Goal: Task Accomplishment & Management: Use online tool/utility

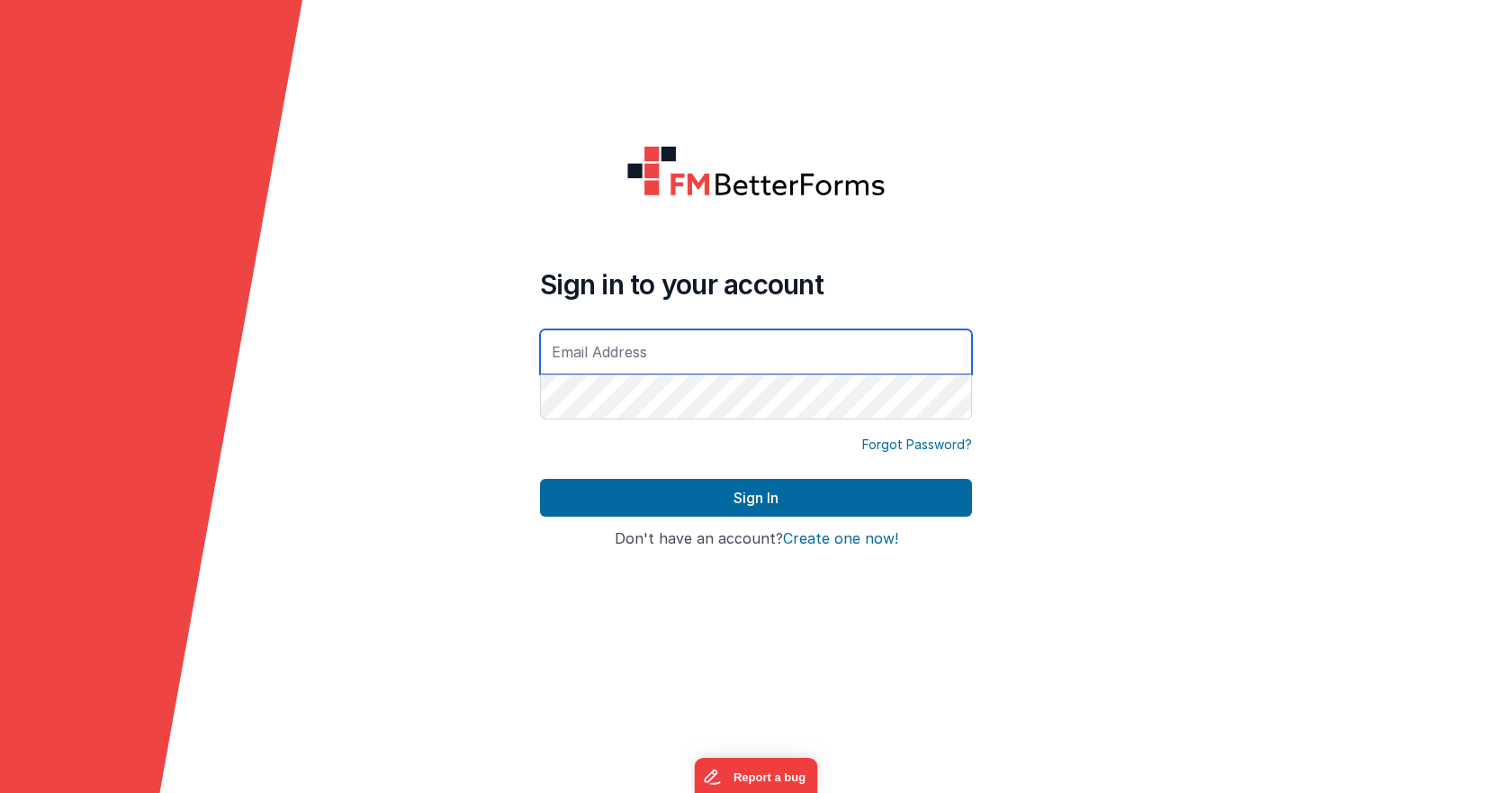
click at [540, 423] on div at bounding box center [540, 423] width 0 height 0
type input "[EMAIL_ADDRESS][DOMAIN_NAME]"
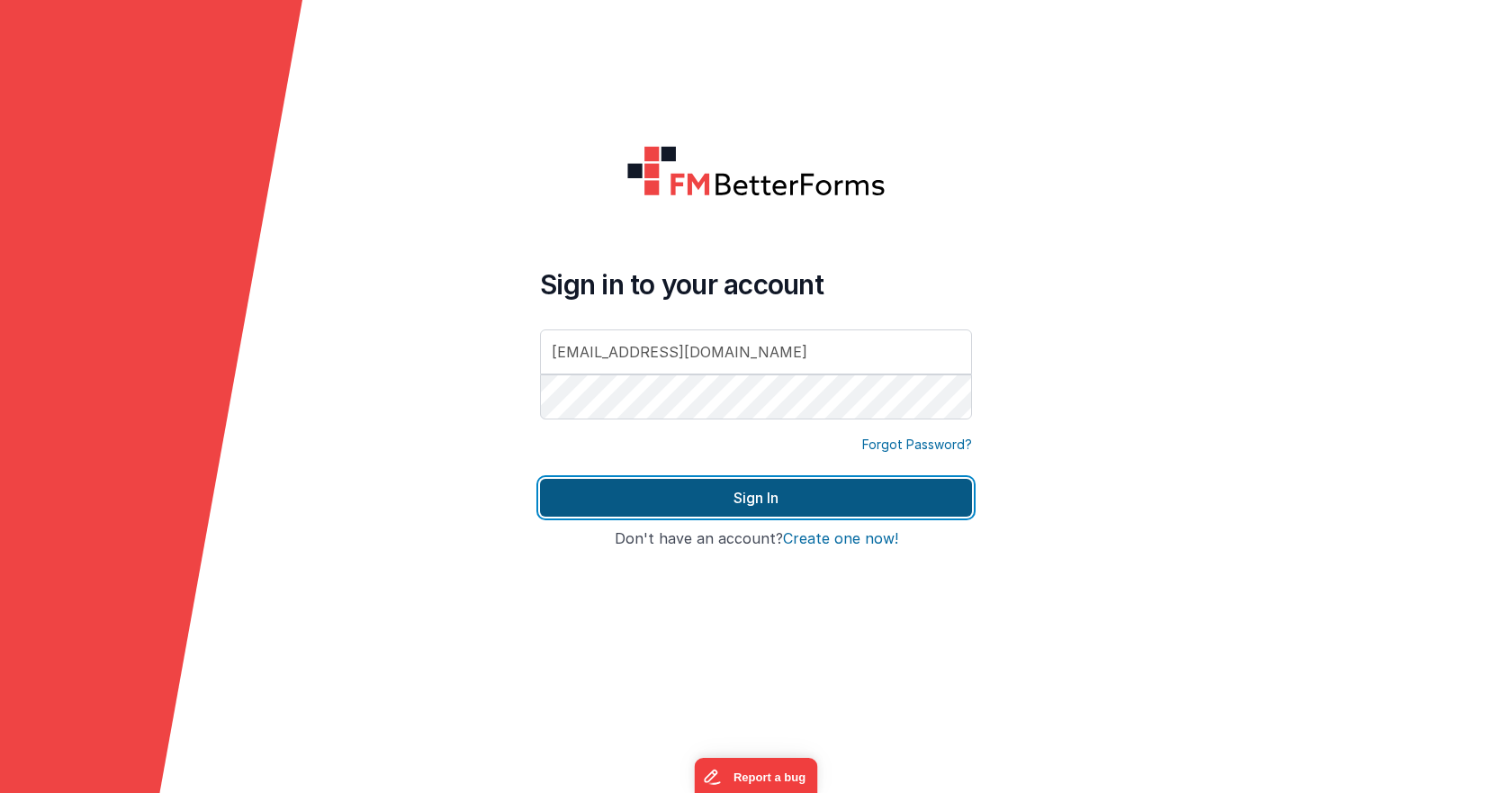
click at [846, 494] on button "Sign In" at bounding box center [756, 497] width 432 height 38
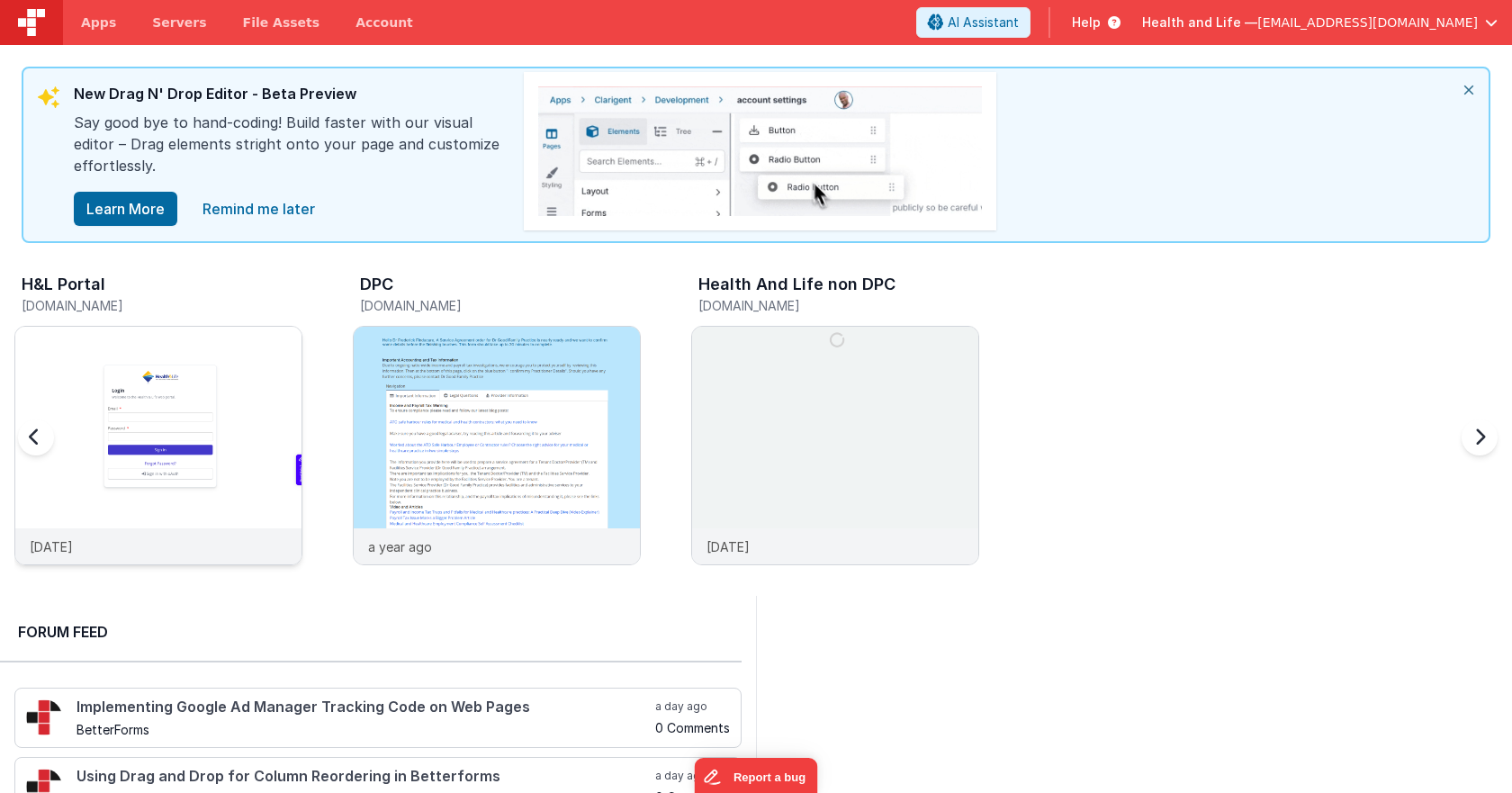
click at [256, 397] on img at bounding box center [158, 470] width 287 height 287
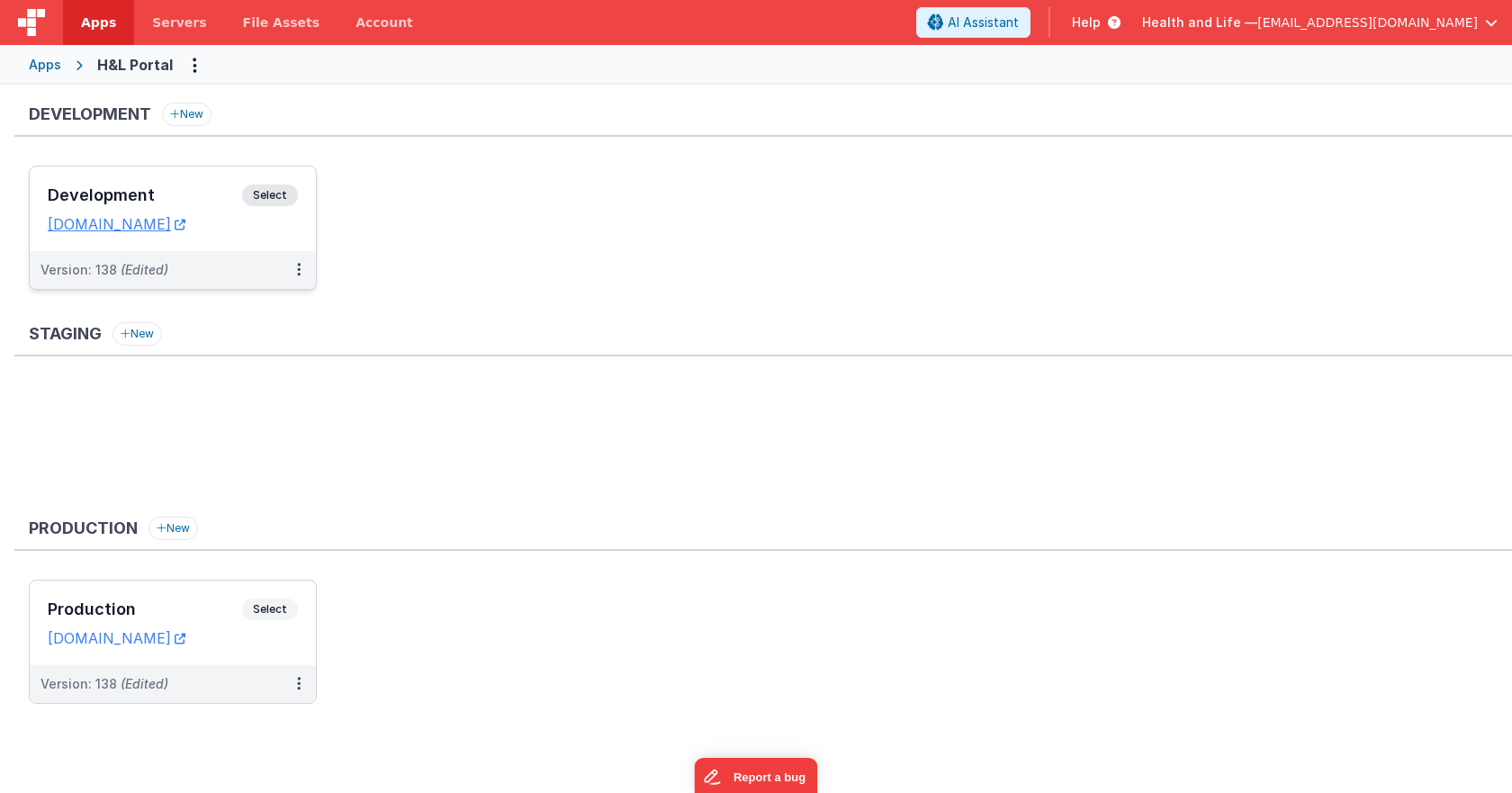
click at [267, 203] on span "Select" at bounding box center [270, 195] width 56 height 21
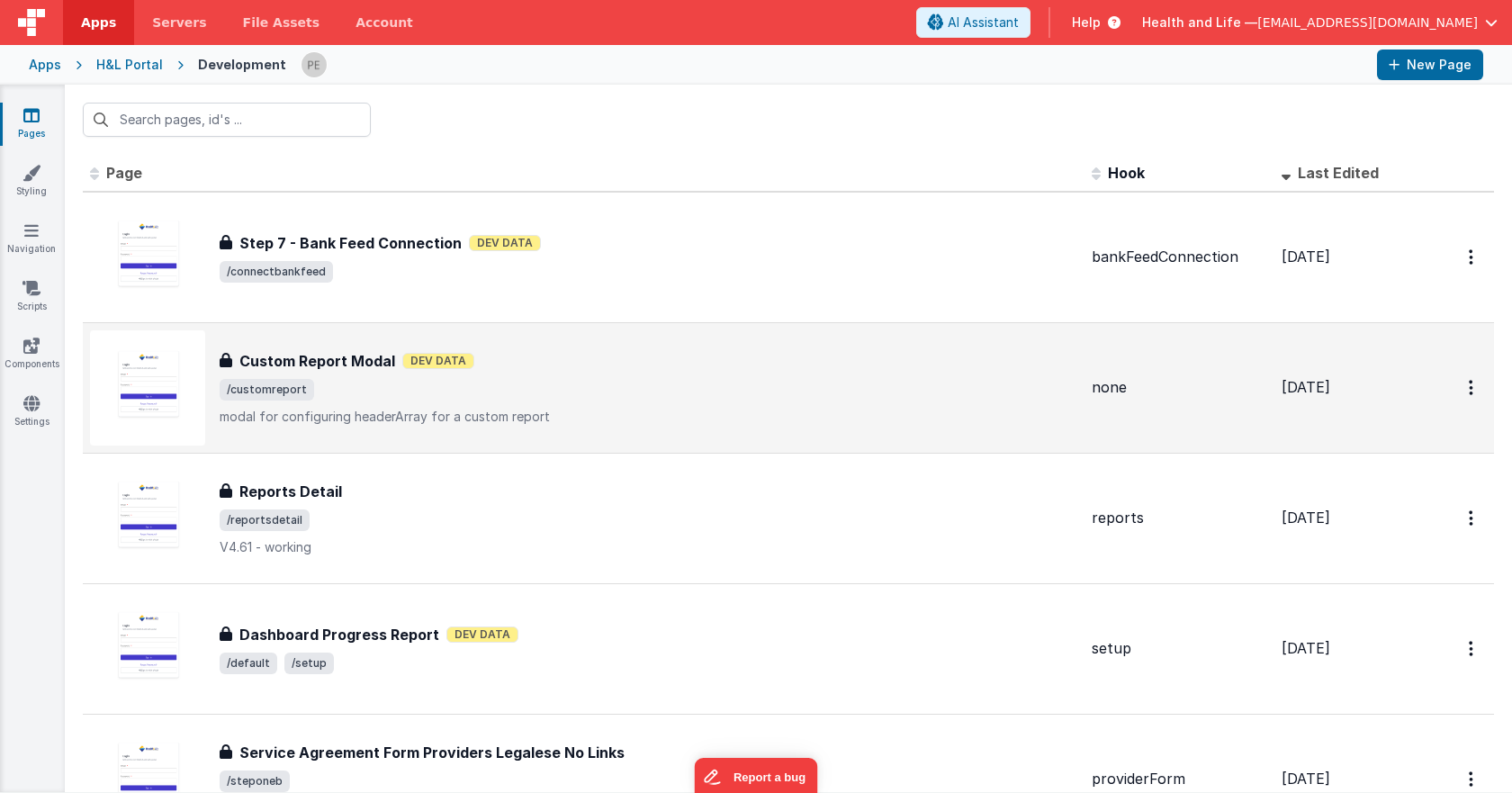
click at [541, 362] on div "Custom Report Modal Dev Data" at bounding box center [648, 361] width 858 height 21
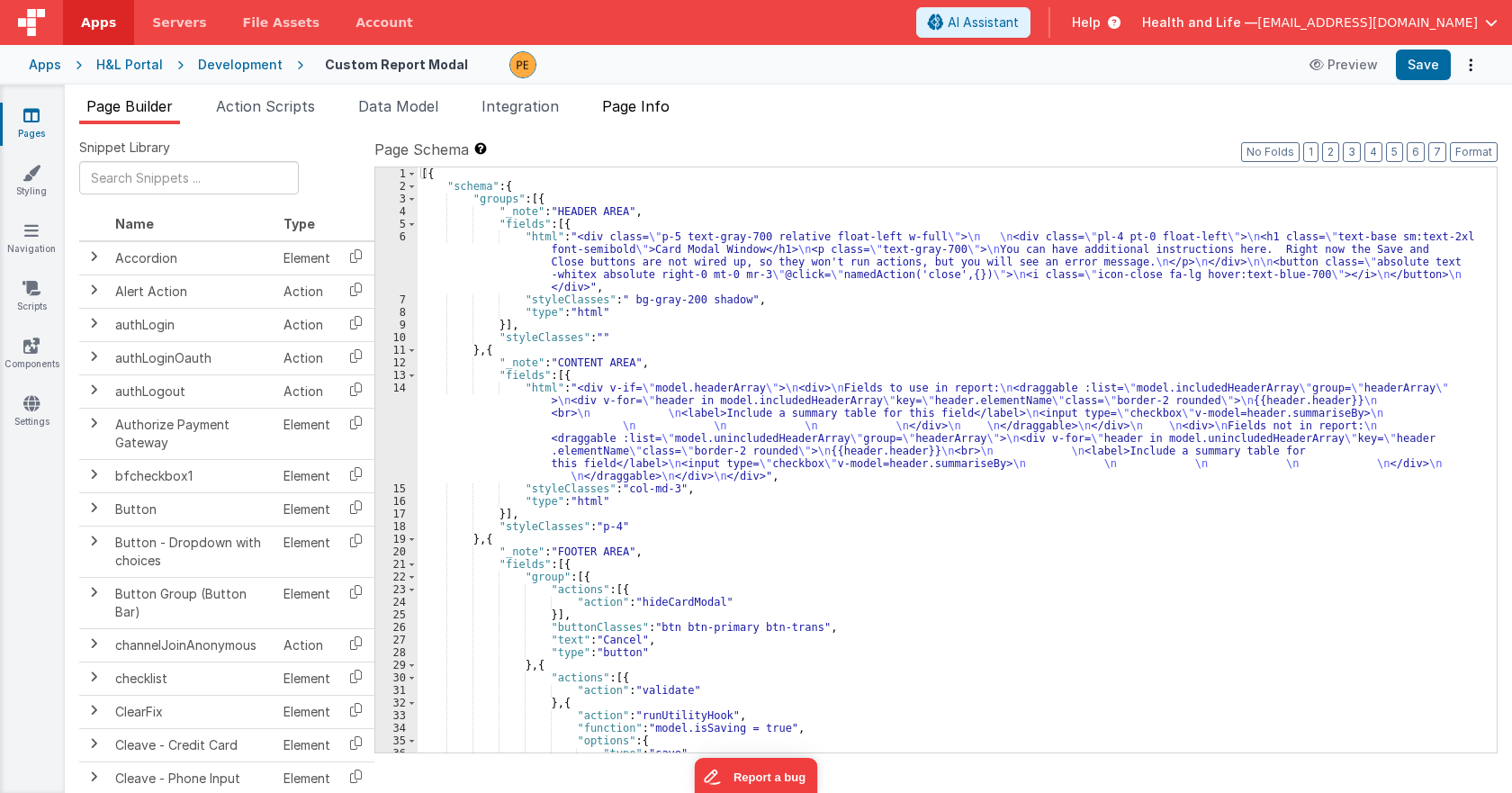
click at [639, 104] on span "Page Info" at bounding box center [636, 106] width 68 height 18
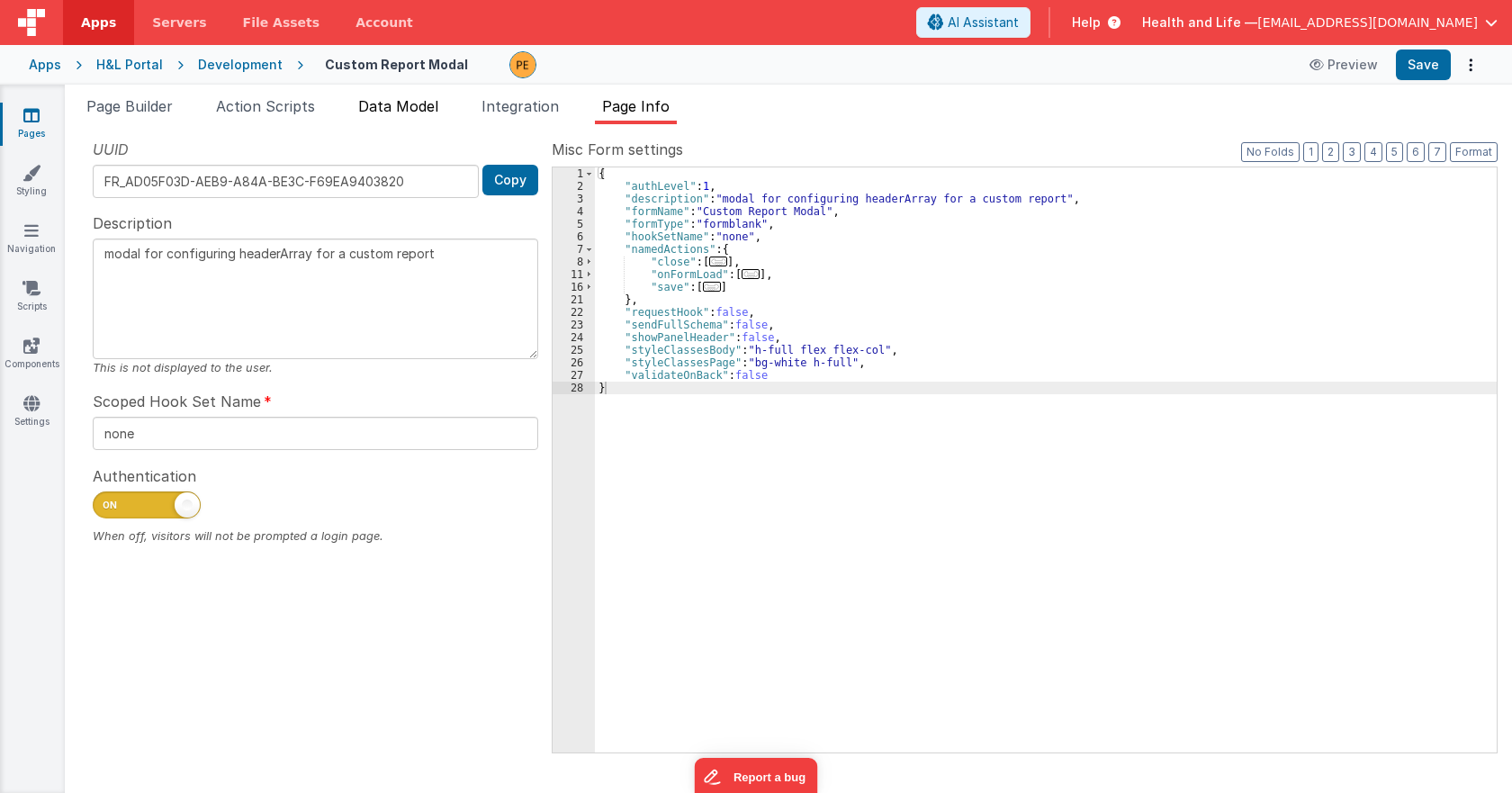
click at [393, 110] on span "Data Model" at bounding box center [398, 106] width 80 height 18
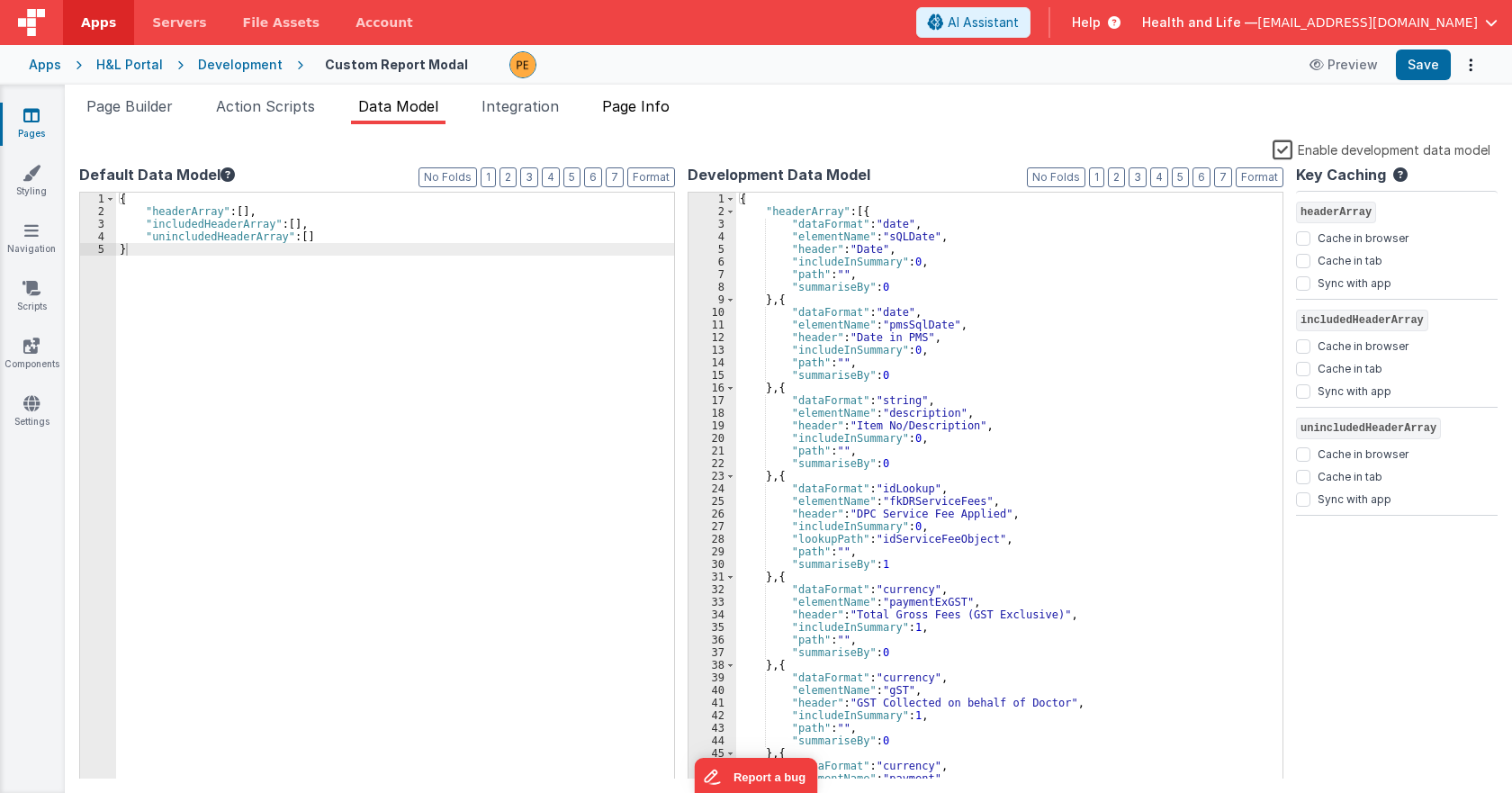
click at [664, 102] on span "Page Info" at bounding box center [636, 106] width 68 height 18
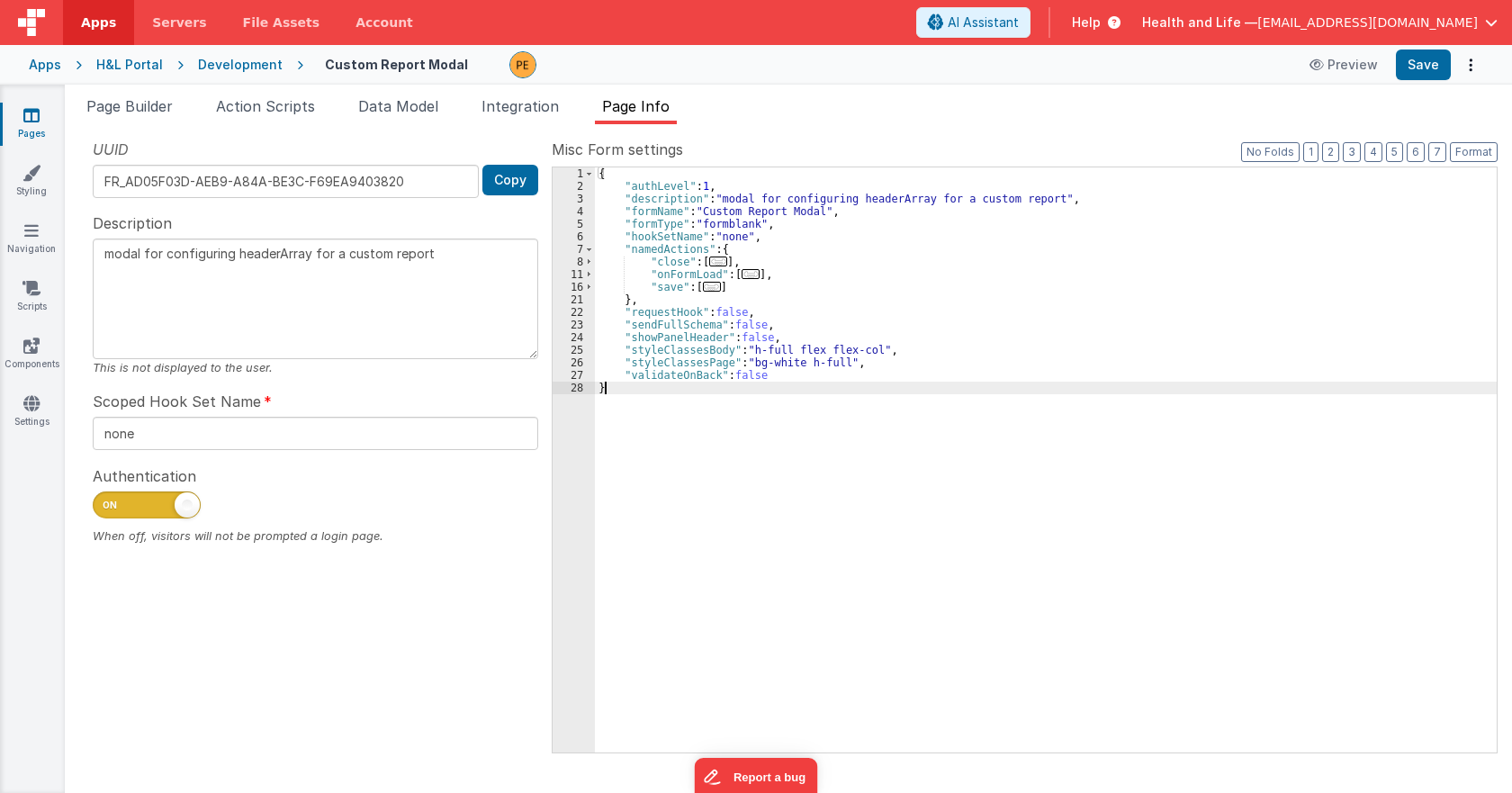
click at [583, 275] on div "11" at bounding box center [574, 274] width 42 height 13
click at [591, 279] on span at bounding box center [589, 274] width 10 height 13
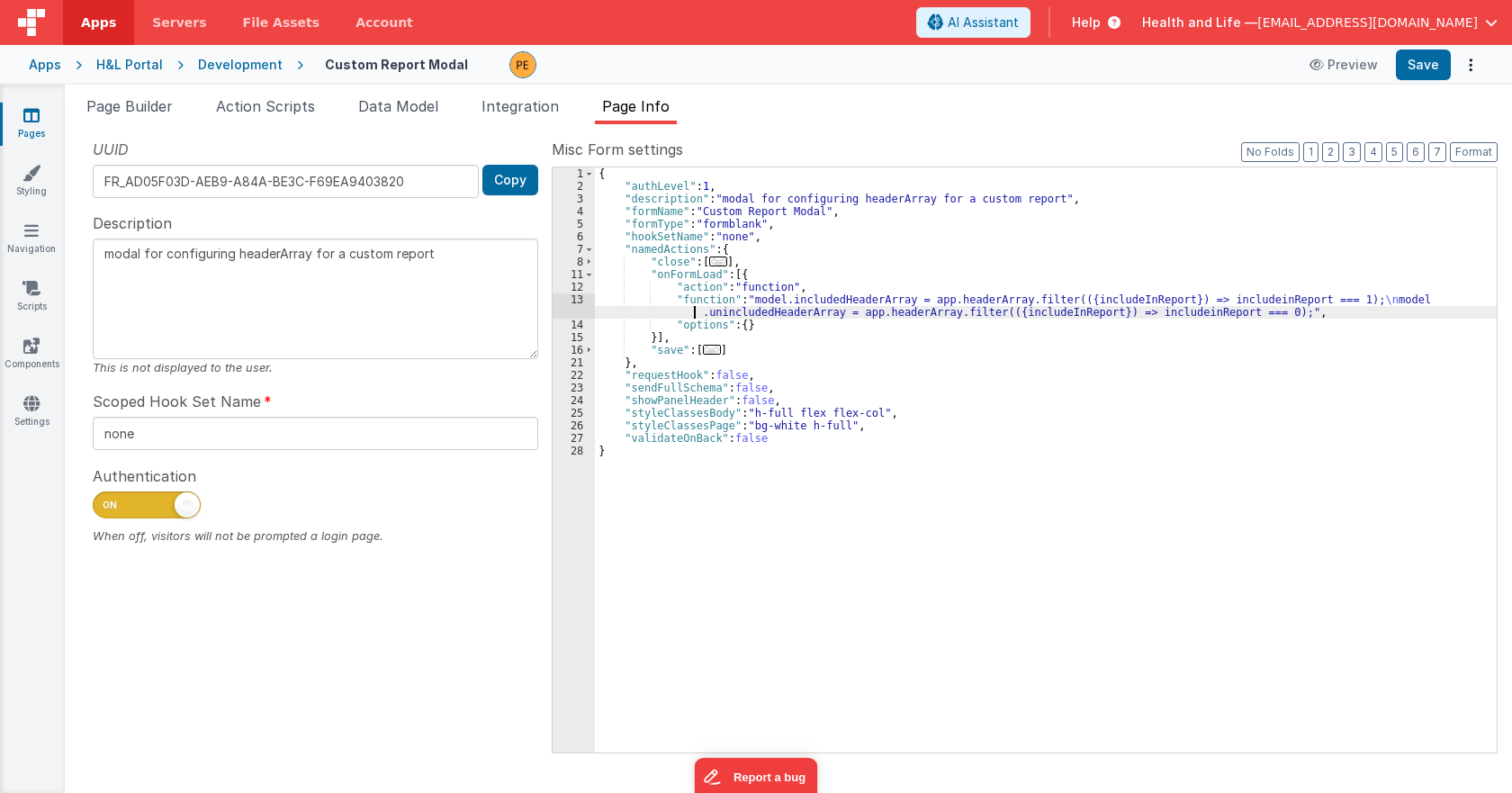
click at [628, 314] on div "{ "authLevel" : 1 , "description" : "modal for configuring headerArray for a cu…" at bounding box center [1046, 472] width 902 height 610
click at [1092, 297] on div "{ "authLevel" : 1 , "description" : "modal for configuring headerArray for a cu…" at bounding box center [1046, 472] width 902 height 610
click at [997, 283] on div "{ "authLevel" : 1 , "description" : "modal for configuring headerArray for a cu…" at bounding box center [1046, 472] width 902 height 610
